Goal: Complete application form: Complete application form

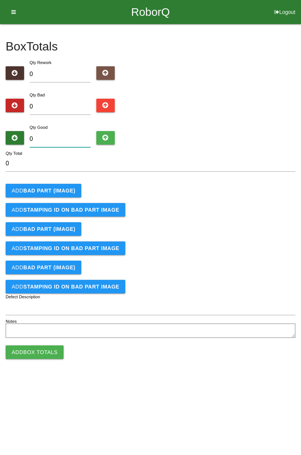
click at [71, 136] on input "0" at bounding box center [60, 139] width 61 height 16
click at [61, 106] on input "0" at bounding box center [60, 107] width 61 height 16
type input "2"
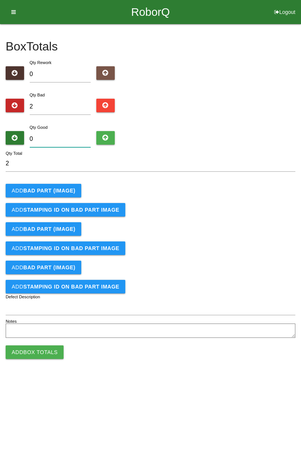
click at [60, 137] on input "0" at bounding box center [60, 139] width 61 height 16
type input "8"
type input "10"
type input "82"
type input "84"
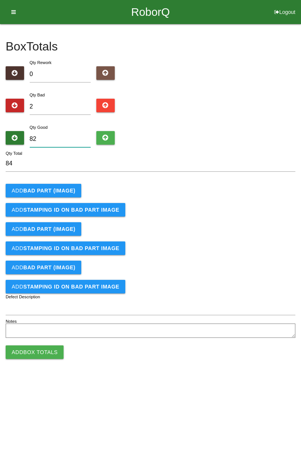
type input "82"
click at [56, 191] on b "BAD PART (IMAGE)" at bounding box center [49, 191] width 52 height 6
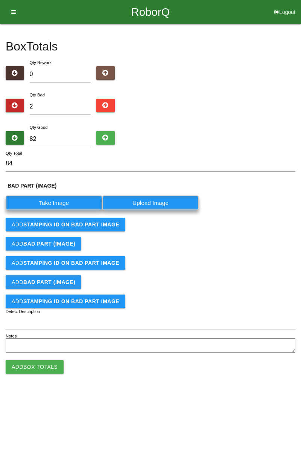
click at [57, 197] on label "Take Image" at bounding box center [54, 203] width 97 height 15
click at [0, 0] on \(IMAGE\) "Take Image" at bounding box center [0, 0] width 0 height 0
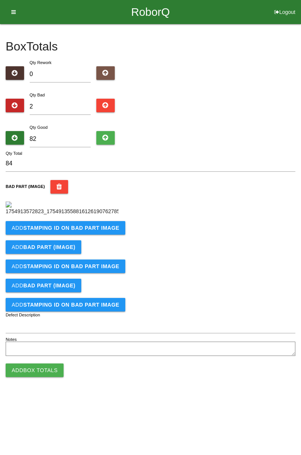
click at [56, 231] on b "STAMPING ID on BAD PART Image" at bounding box center [71, 228] width 96 height 6
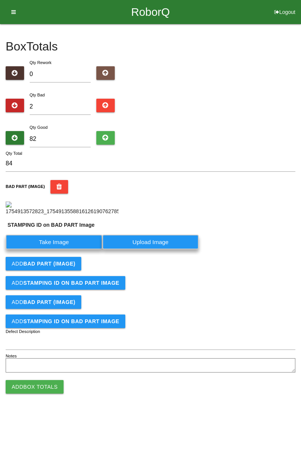
click at [63, 249] on label "Take Image" at bounding box center [54, 242] width 97 height 15
click at [0, 0] on PART "Take Image" at bounding box center [0, 0] width 0 height 0
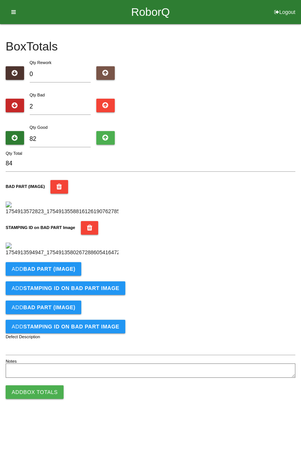
scroll to position [166, 0]
click at [54, 272] on b "BAD PART (IMAGE)" at bounding box center [49, 269] width 52 height 6
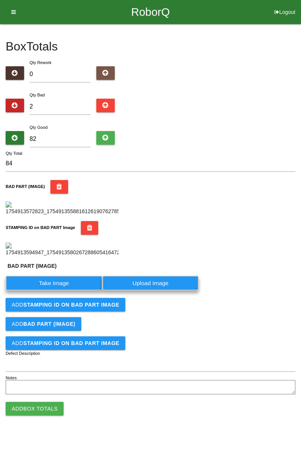
click at [60, 291] on label "Take Image" at bounding box center [54, 283] width 97 height 15
click at [0, 0] on \(IMAGE\) "Take Image" at bounding box center [0, 0] width 0 height 0
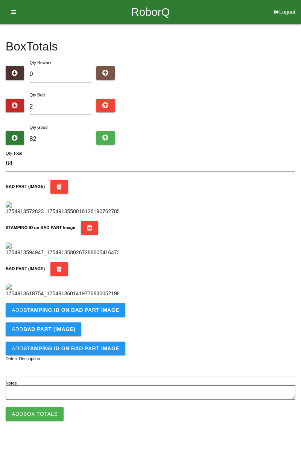
scroll to position [289, 0]
click at [62, 317] on button "Add STAMPING ID on BAD PART Image" at bounding box center [66, 310] width 120 height 14
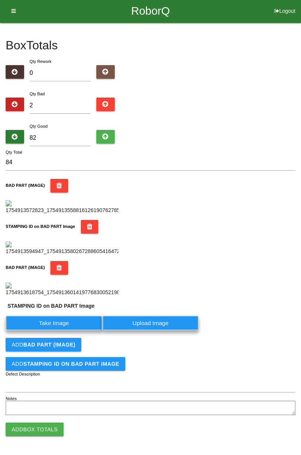
click at [60, 330] on label "Take Image" at bounding box center [54, 323] width 97 height 15
click at [0, 0] on PART "Take Image" at bounding box center [0, 0] width 0 height 0
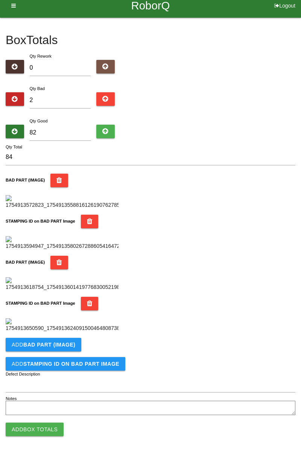
scroll to position [413, 0]
click at [46, 433] on button "Add Box Totals" at bounding box center [35, 430] width 58 height 14
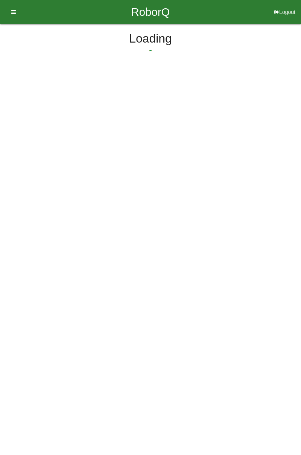
scroll to position [0, 0]
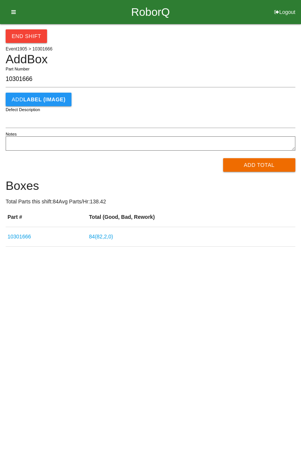
type input "10301666"
click at [262, 164] on button "Add Total" at bounding box center [259, 165] width 73 height 14
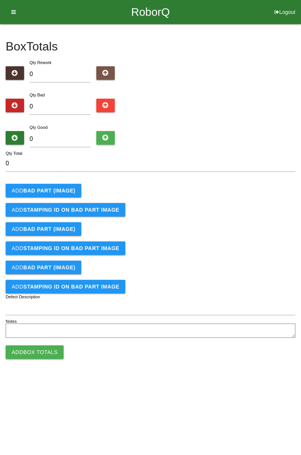
click at [56, 193] on b "BAD PART (IMAGE)" at bounding box center [49, 191] width 52 height 6
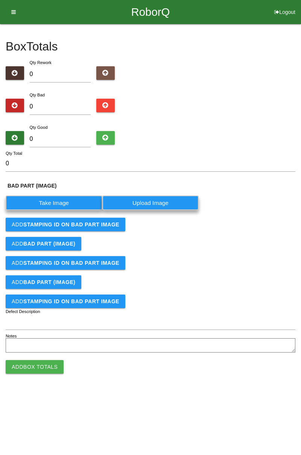
click at [68, 197] on label "Take Image" at bounding box center [54, 203] width 97 height 15
click at [0, 0] on \(IMAGE\) "Take Image" at bounding box center [0, 0] width 0 height 0
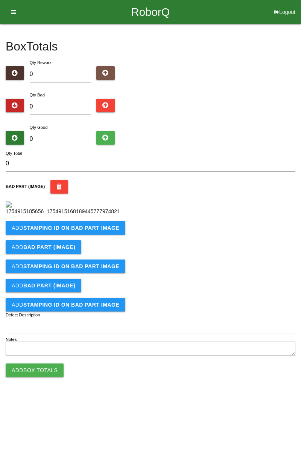
click at [86, 231] on b "STAMPING ID on BAD PART Image" at bounding box center [71, 228] width 96 height 6
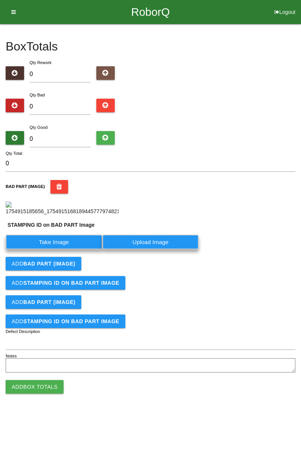
click at [71, 249] on label "Take Image" at bounding box center [54, 242] width 97 height 15
click at [0, 0] on PART "Take Image" at bounding box center [0, 0] width 0 height 0
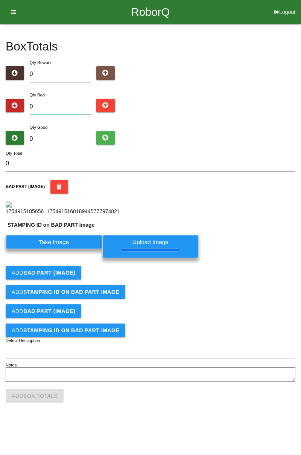
click at [69, 104] on input "0" at bounding box center [60, 107] width 61 height 16
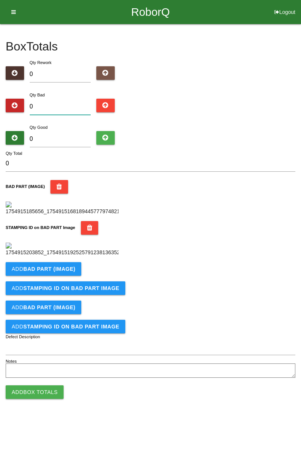
type input "1"
click at [64, 135] on input "0" at bounding box center [60, 139] width 61 height 16
type input "8"
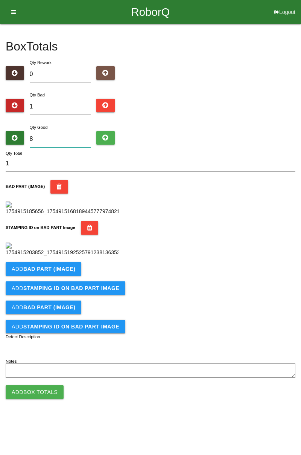
type input "9"
type input "83"
type input "84"
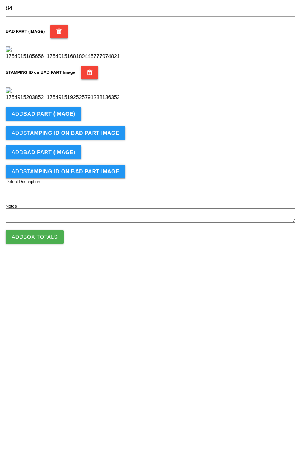
type input "83"
click at [52, 399] on button "Add Box Totals" at bounding box center [35, 393] width 58 height 14
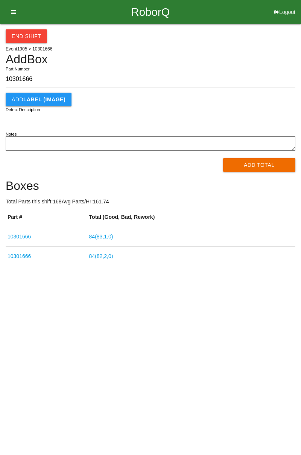
type input "10301666"
click at [266, 166] on button "Add Total" at bounding box center [259, 165] width 73 height 14
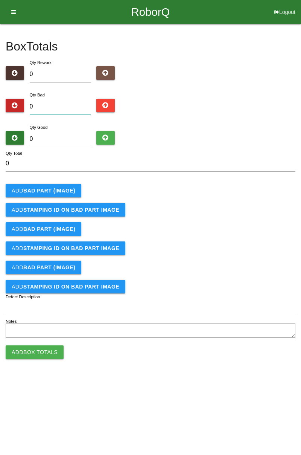
click at [66, 103] on input "0" at bounding box center [60, 107] width 61 height 16
type input "1"
click at [77, 136] on input "0" at bounding box center [60, 139] width 61 height 16
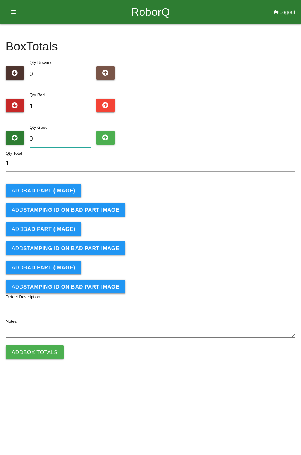
type input "8"
type input "9"
type input "83"
type input "84"
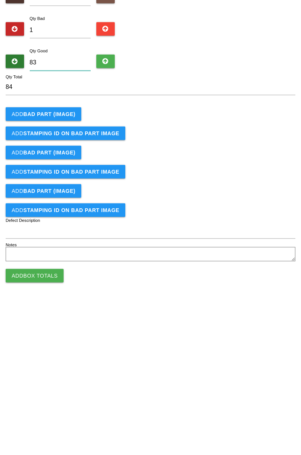
type input "83"
click at [60, 186] on button "Add BAD PART (IMAGE)" at bounding box center [44, 191] width 76 height 14
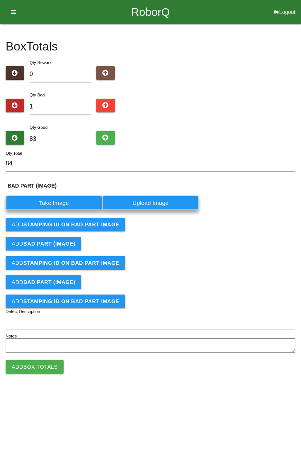
click at [57, 203] on label "Take Image" at bounding box center [54, 203] width 97 height 15
click at [0, 0] on \(IMAGE\) "Take Image" at bounding box center [0, 0] width 0 height 0
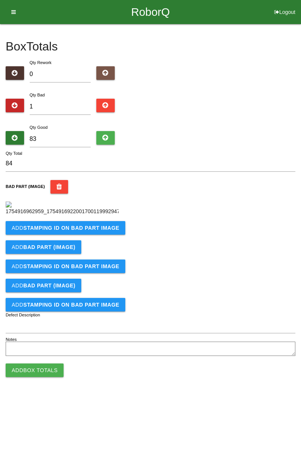
click at [67, 231] on b "STAMPING ID on BAD PART Image" at bounding box center [71, 228] width 96 height 6
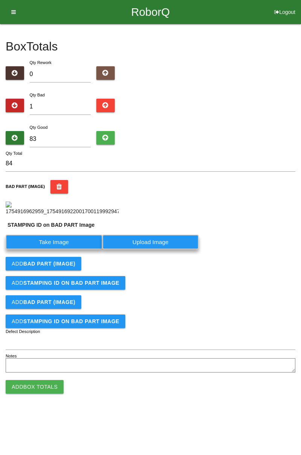
click at [63, 249] on label "Take Image" at bounding box center [54, 242] width 97 height 15
click at [0, 0] on PART "Take Image" at bounding box center [0, 0] width 0 height 0
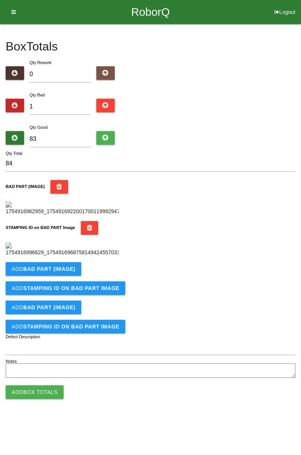
scroll to position [166, 0]
click at [47, 399] on button "Add Box Totals" at bounding box center [35, 393] width 58 height 14
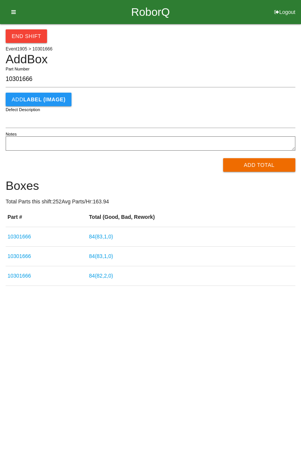
type input "10301666"
click at [259, 170] on button "Add Total" at bounding box center [259, 165] width 73 height 14
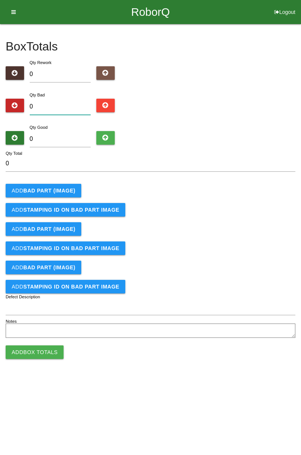
click at [58, 106] on input "0" at bounding box center [60, 107] width 61 height 16
type input "3"
click at [56, 141] on input "0" at bounding box center [60, 139] width 61 height 16
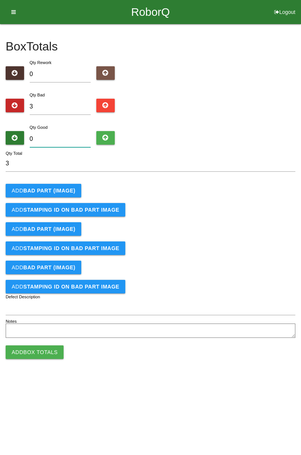
type input "8"
type input "11"
type input "81"
type input "84"
type input "81"
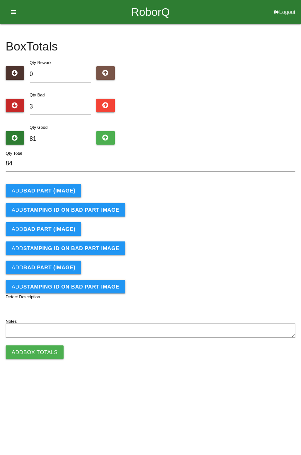
click at [48, 188] on b "BAD PART (IMAGE)" at bounding box center [49, 191] width 52 height 6
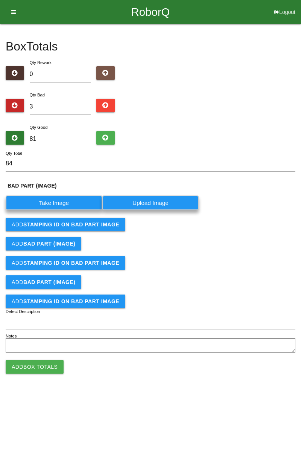
click at [56, 205] on label "Take Image" at bounding box center [54, 203] width 97 height 15
click at [0, 0] on \(IMAGE\) "Take Image" at bounding box center [0, 0] width 0 height 0
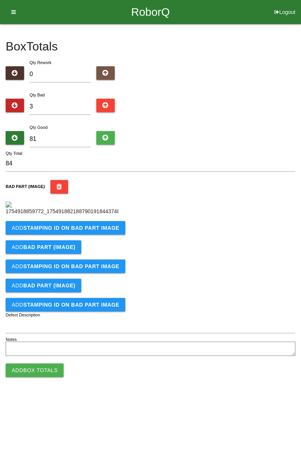
click at [60, 231] on b "STAMPING ID on BAD PART Image" at bounding box center [71, 228] width 96 height 6
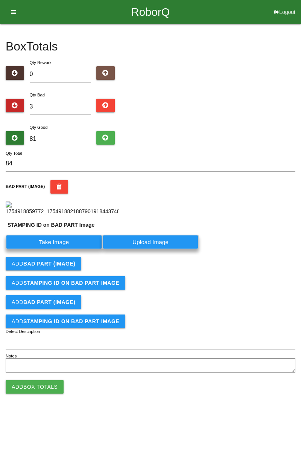
click at [59, 249] on label "Take Image" at bounding box center [54, 242] width 97 height 15
click at [0, 0] on PART "Take Image" at bounding box center [0, 0] width 0 height 0
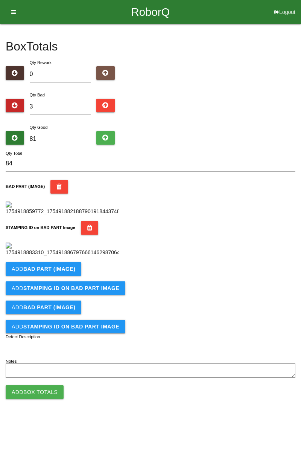
scroll to position [166, 0]
click at [61, 272] on b "BAD PART (IMAGE)" at bounding box center [49, 269] width 52 height 6
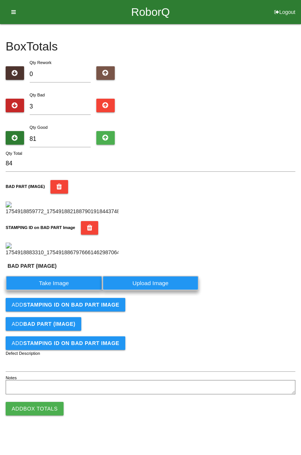
click at [69, 291] on label "Take Image" at bounding box center [54, 283] width 97 height 15
click at [0, 0] on \(IMAGE\) "Take Image" at bounding box center [0, 0] width 0 height 0
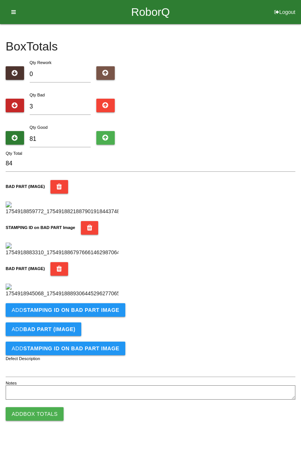
scroll to position [289, 0]
click at [77, 317] on button "Add STAMPING ID on BAD PART Image" at bounding box center [66, 310] width 120 height 14
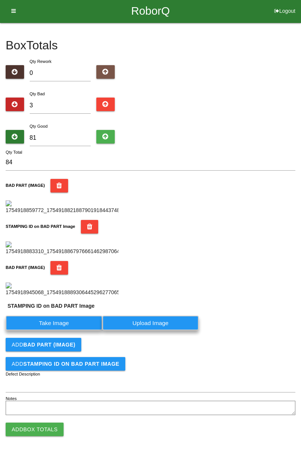
click at [70, 330] on label "Take Image" at bounding box center [54, 323] width 97 height 15
click at [0, 0] on PART "Take Image" at bounding box center [0, 0] width 0 height 0
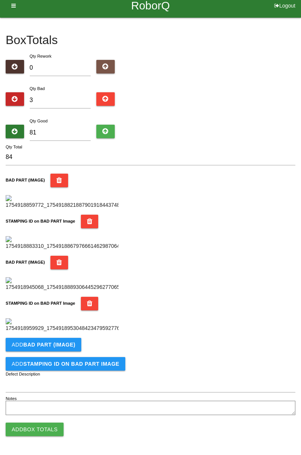
scroll to position [413, 0]
click at [52, 346] on b "BAD PART (IMAGE)" at bounding box center [49, 345] width 52 height 6
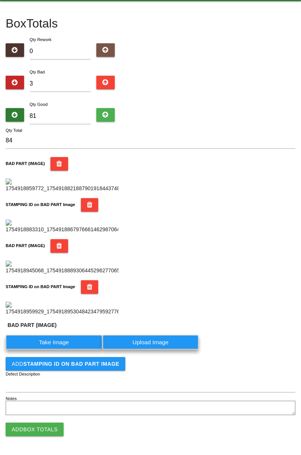
click at [65, 350] on label "Take Image" at bounding box center [54, 342] width 97 height 15
click at [0, 0] on \(IMAGE\) "Take Image" at bounding box center [0, 0] width 0 height 0
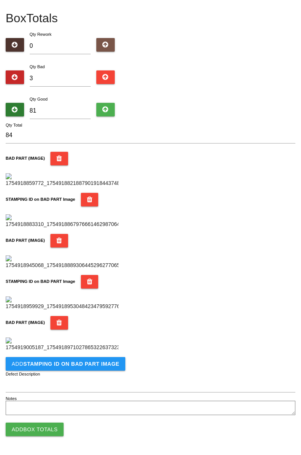
scroll to position [537, 0]
click at [87, 368] on button "Add STAMPING ID on BAD PART Image" at bounding box center [66, 364] width 120 height 14
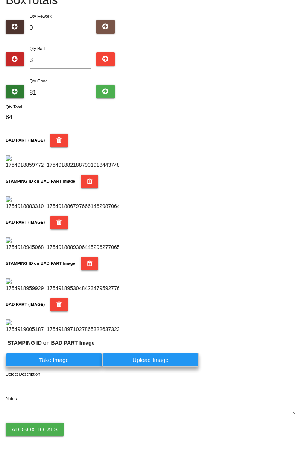
click at [61, 367] on label "Take Image" at bounding box center [54, 360] width 97 height 15
click at [0, 0] on PART "Take Image" at bounding box center [0, 0] width 0 height 0
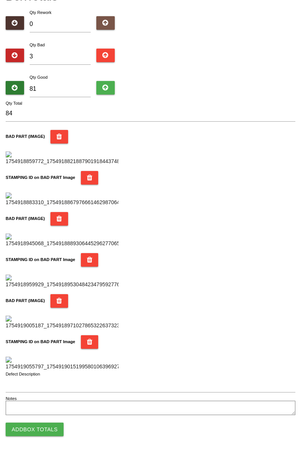
scroll to position [660, 0]
click at [39, 428] on button "Add Box Totals" at bounding box center [35, 430] width 58 height 14
